Goal: Transaction & Acquisition: Purchase product/service

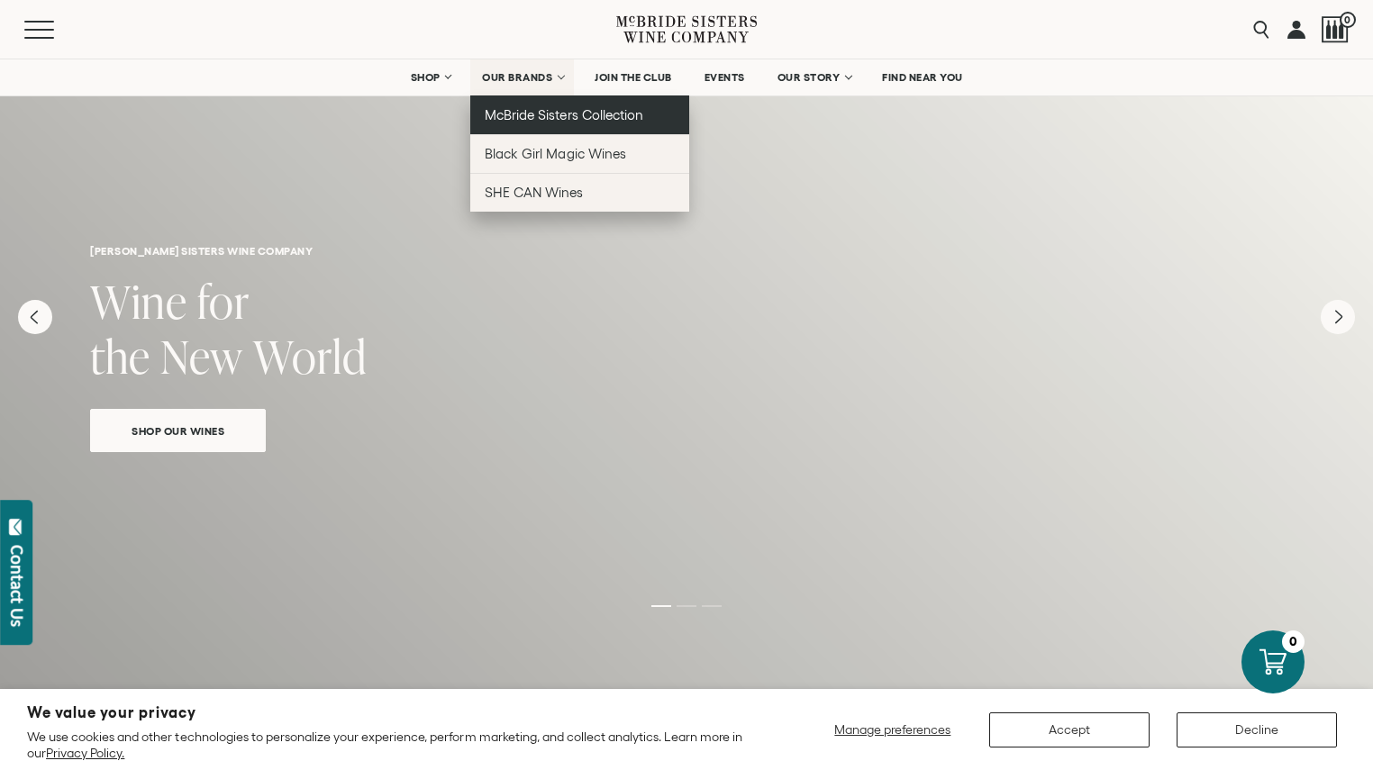
click at [535, 112] on span "McBride Sisters Collection" at bounding box center [564, 114] width 159 height 15
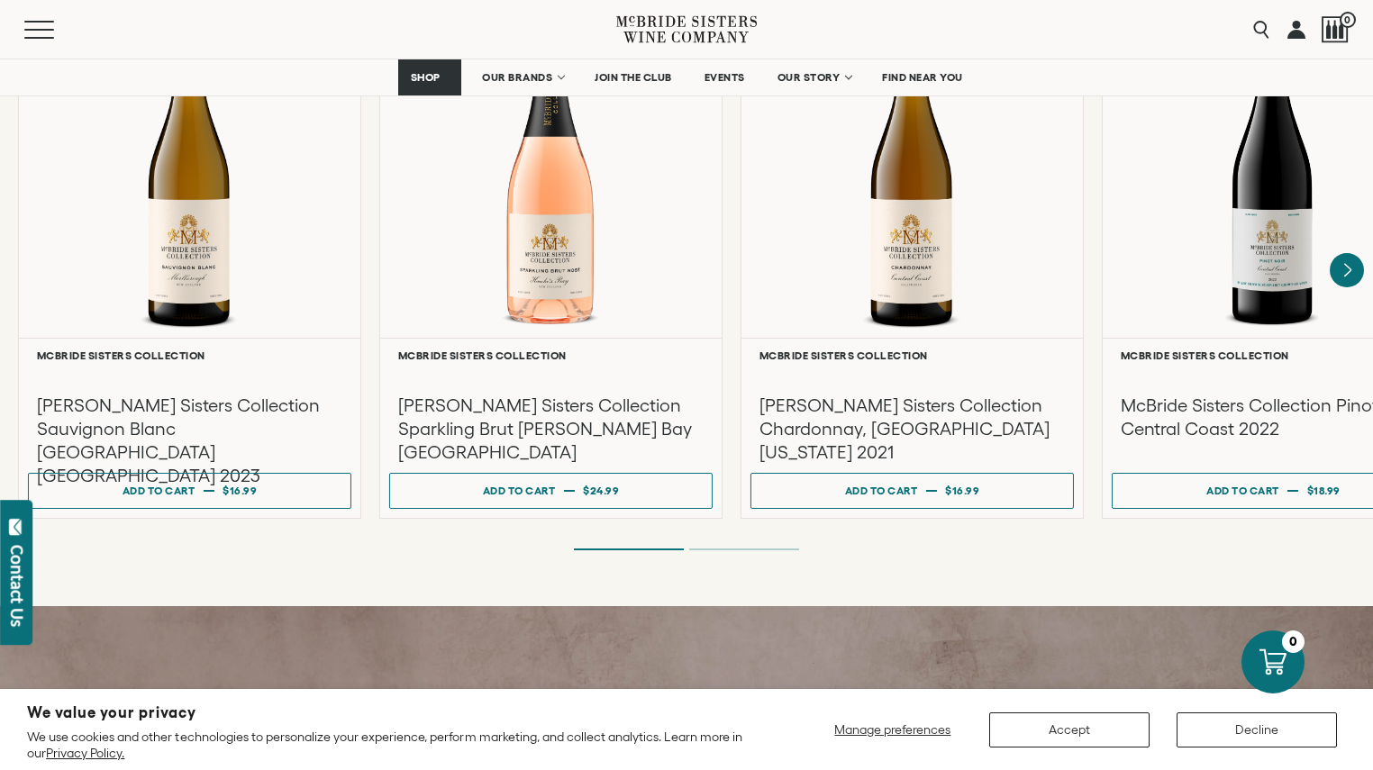
scroll to position [1616, 0]
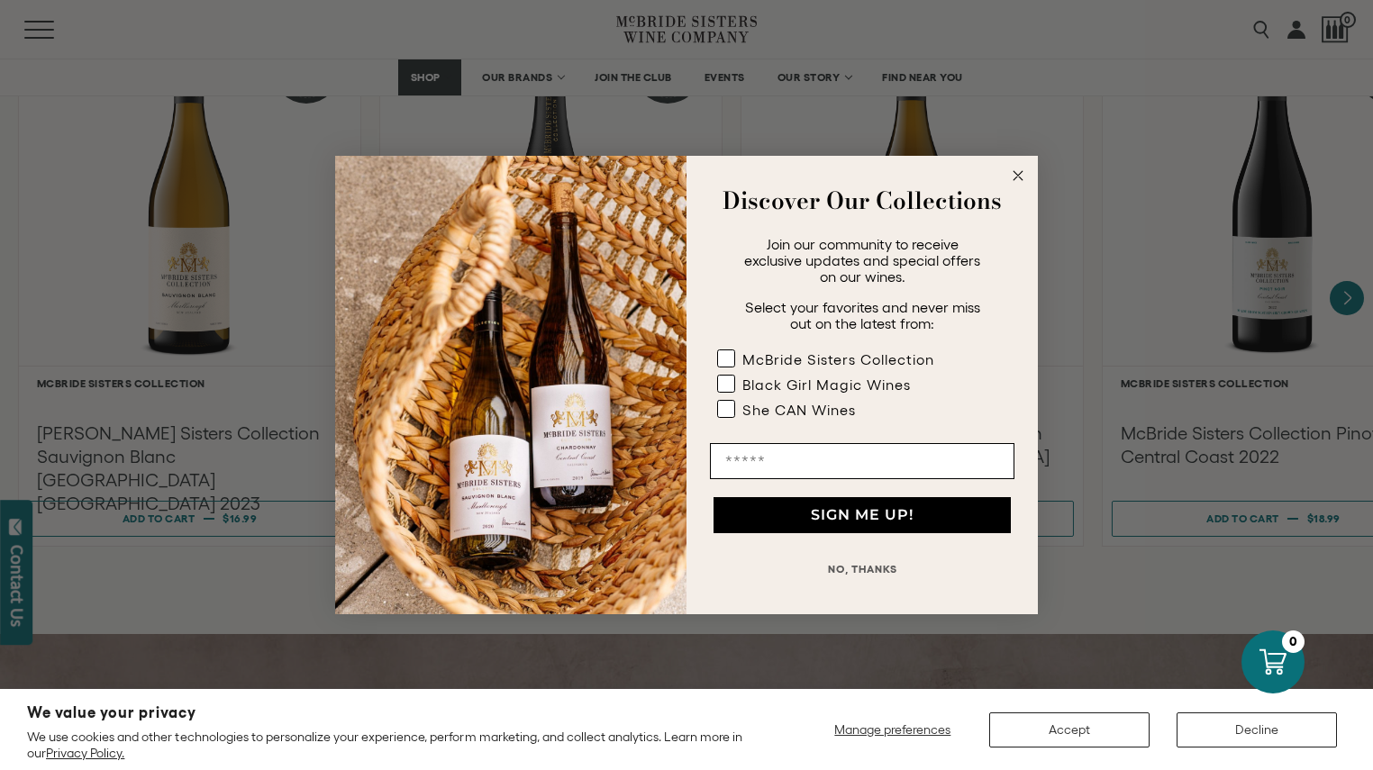
click at [1024, 170] on circle "Close dialog" at bounding box center [1018, 176] width 21 height 21
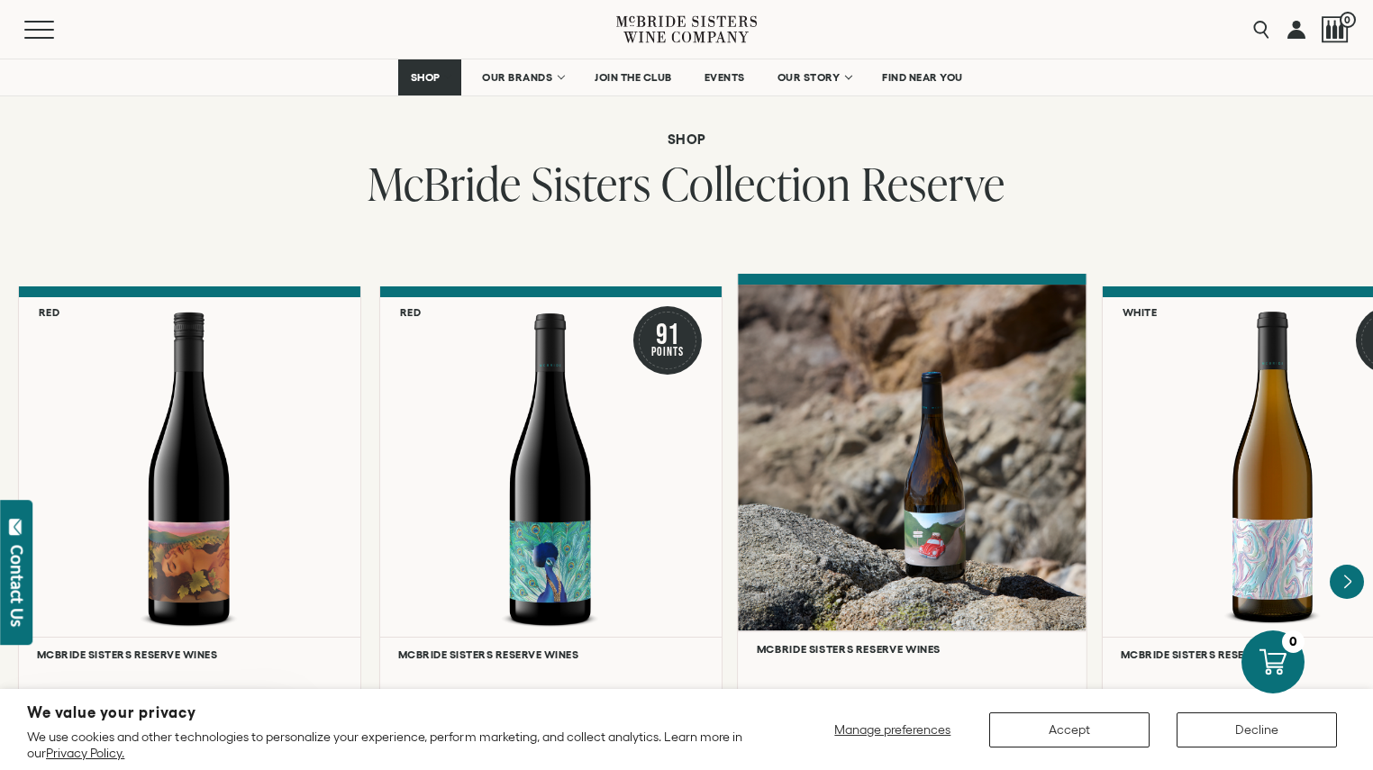
scroll to position [3088, 0]
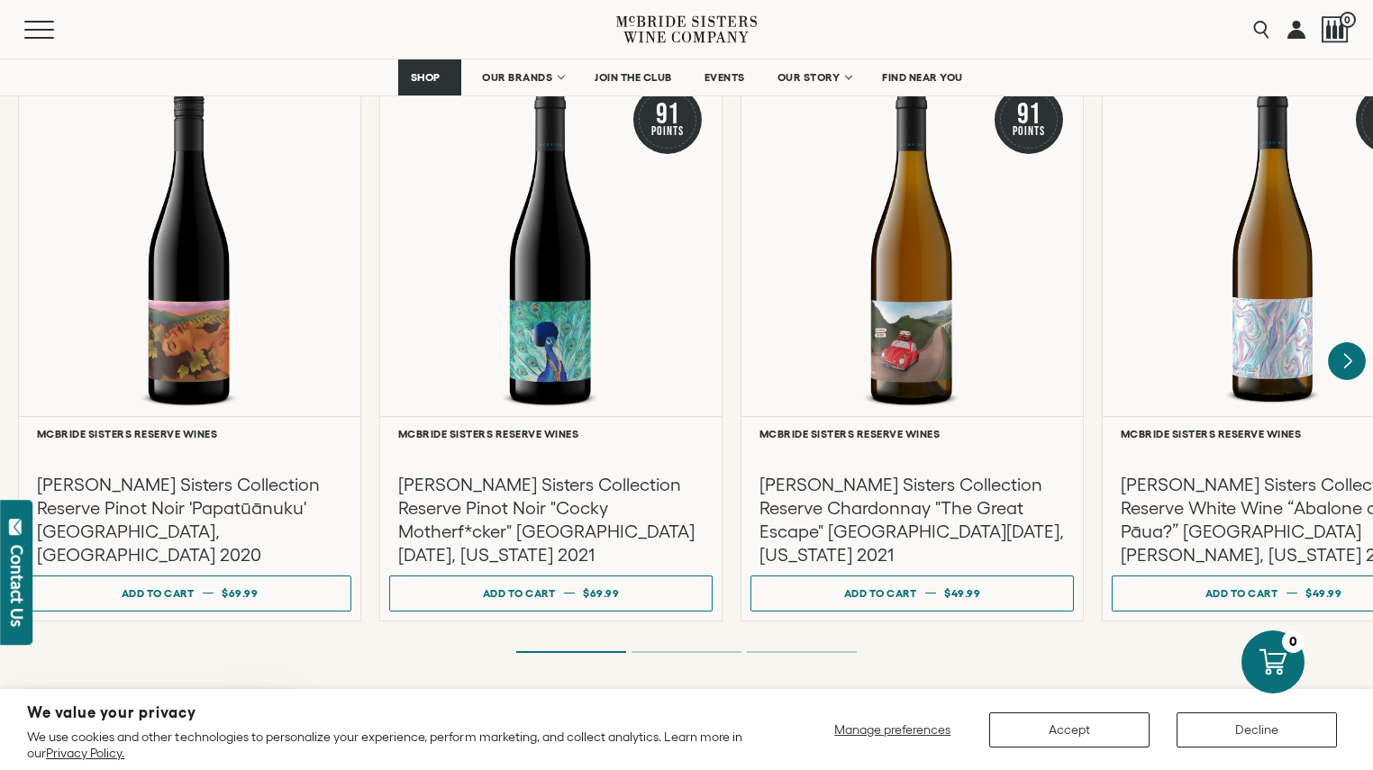
click at [1349, 353] on icon "Next" at bounding box center [1347, 360] width 7 height 14
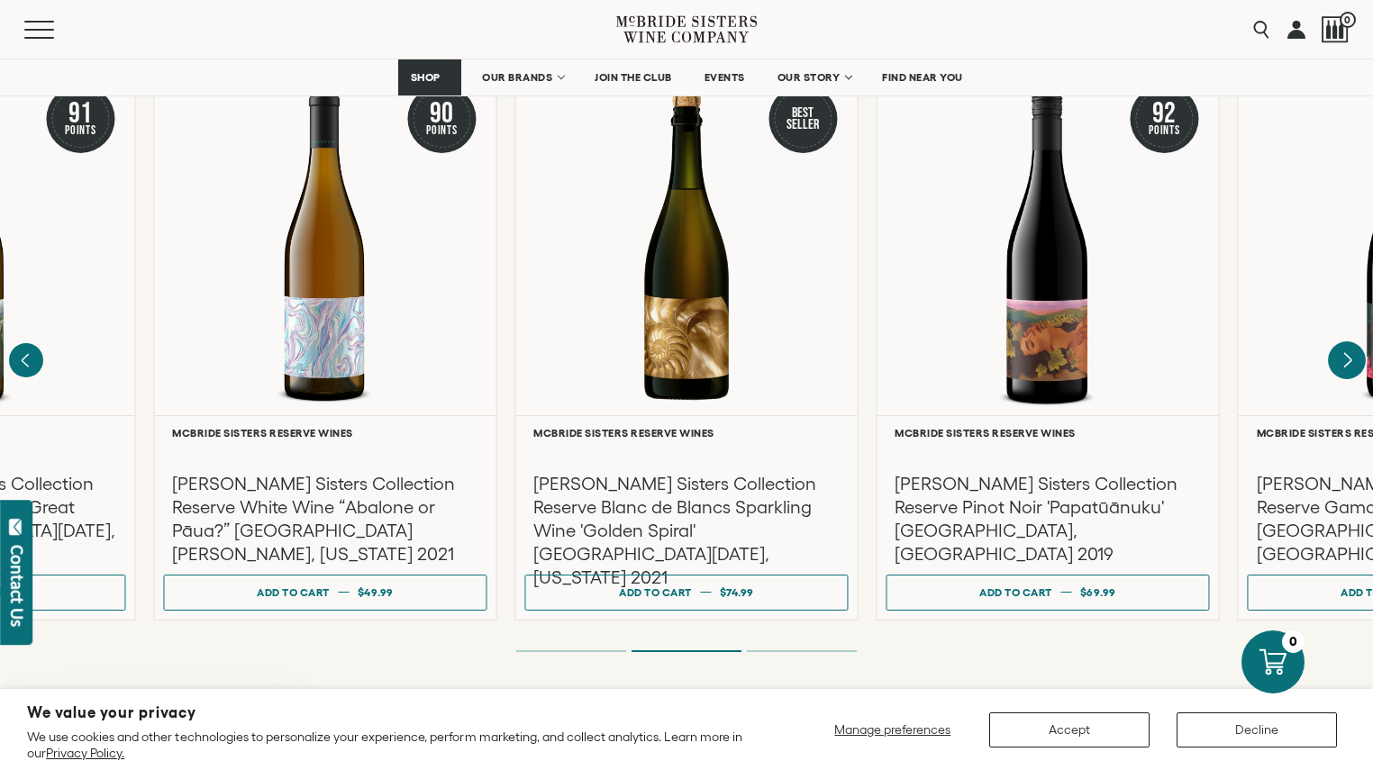
click at [1348, 352] on icon "Next" at bounding box center [1347, 359] width 7 height 14
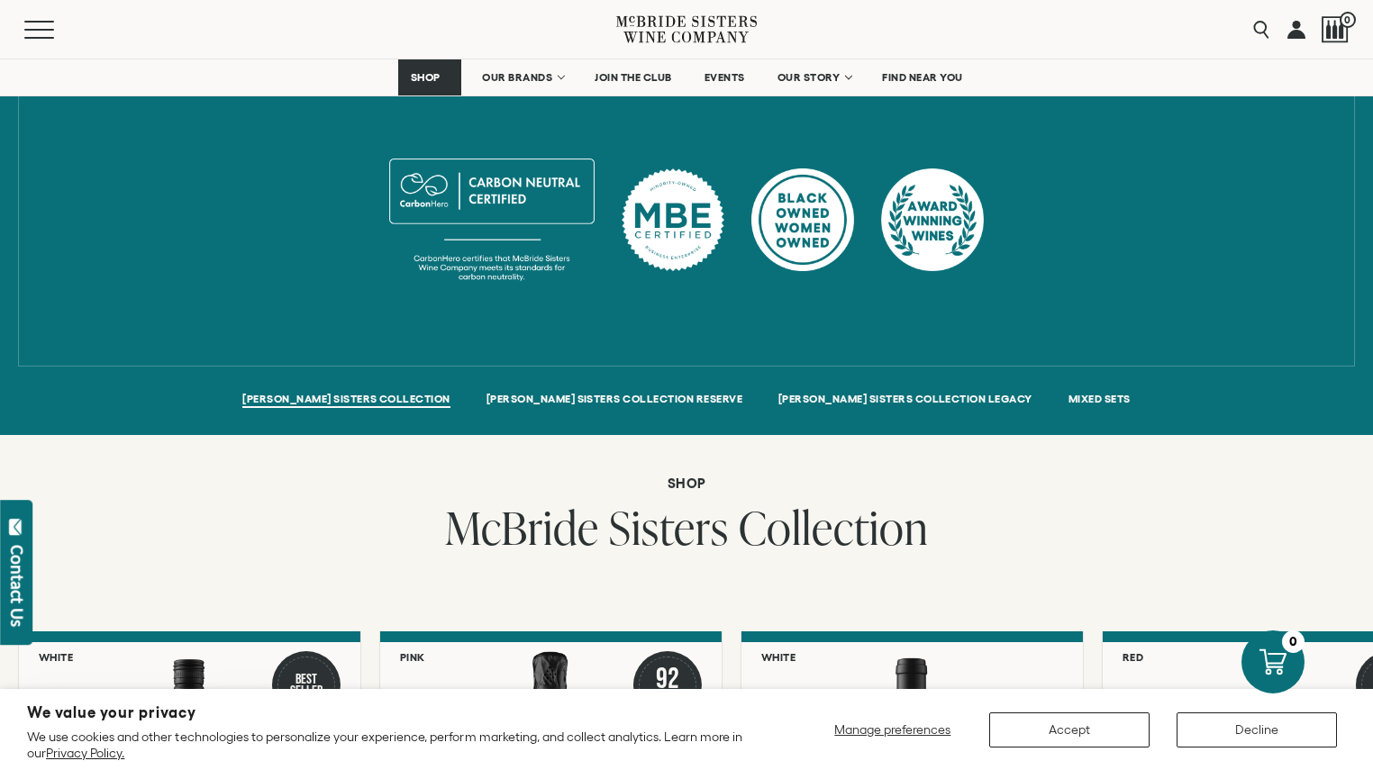
scroll to position [993, 0]
